Goal: Information Seeking & Learning: Learn about a topic

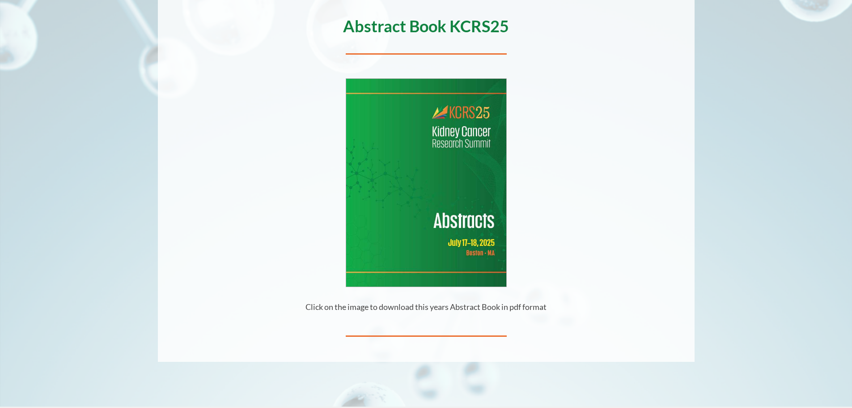
scroll to position [176, 0]
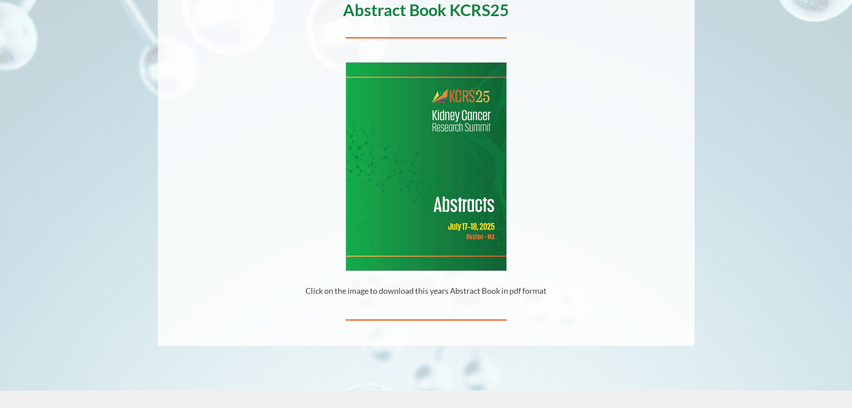
click at [474, 250] on img at bounding box center [426, 166] width 160 height 207
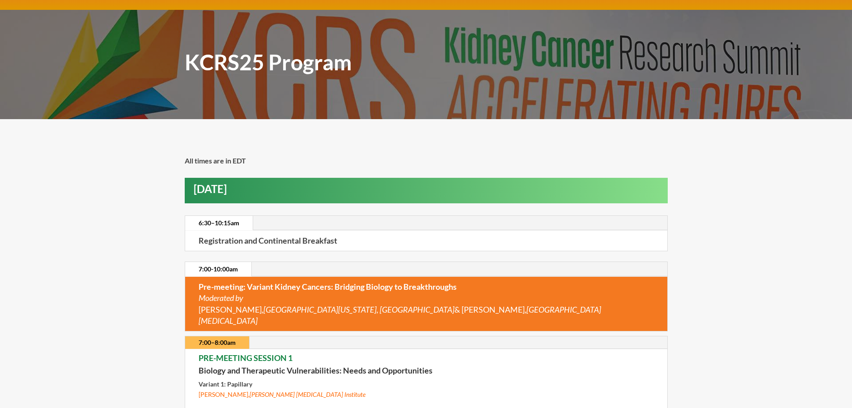
scroll to position [63, 0]
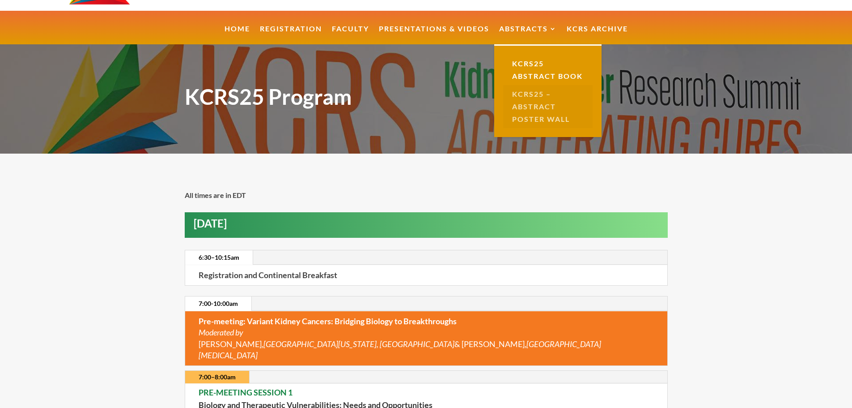
click at [543, 102] on link "KCRS25 – Abstract Poster Wall" at bounding box center [547, 106] width 89 height 43
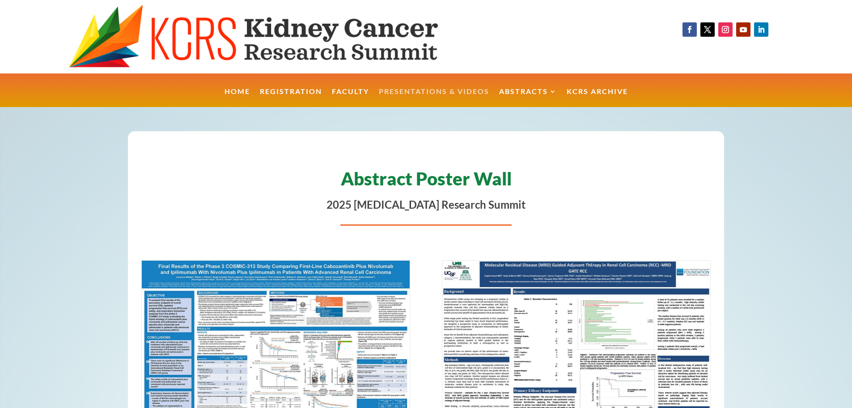
click at [439, 91] on link "Presentations & Videos" at bounding box center [434, 97] width 111 height 19
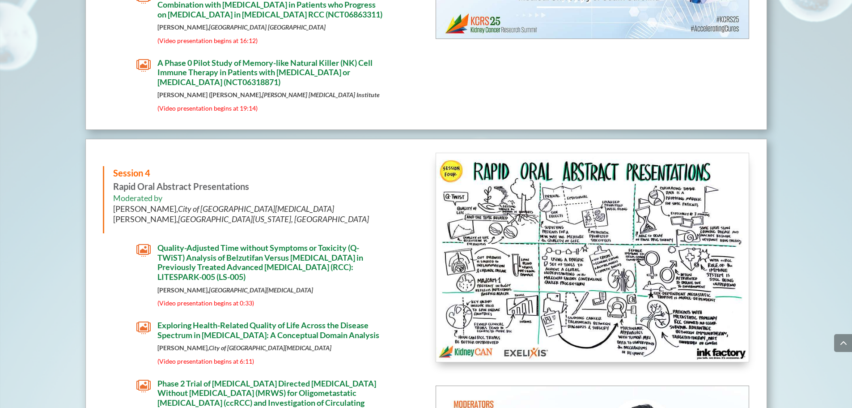
scroll to position [2760, 0]
